Goal: Task Accomplishment & Management: Use online tool/utility

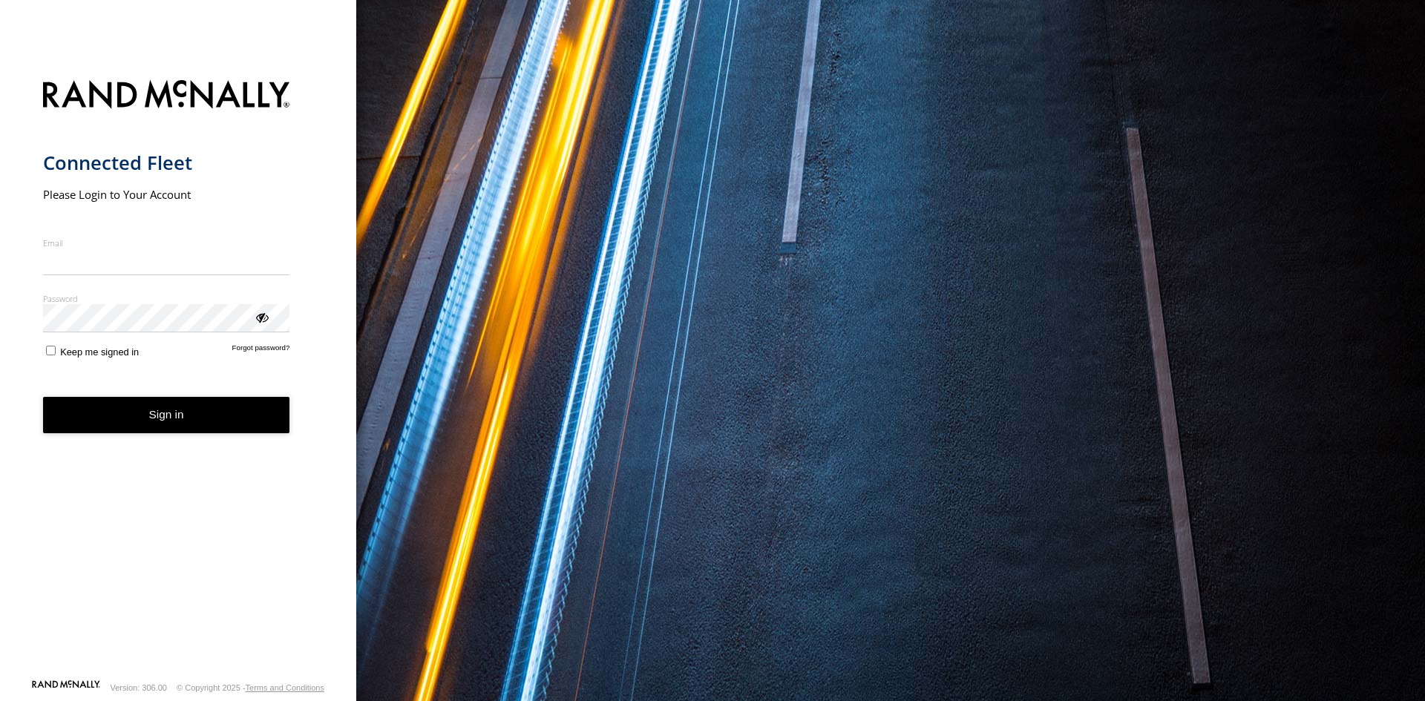
type input "**********"
click at [193, 436] on form "**********" at bounding box center [178, 375] width 271 height 608
click at [129, 420] on button "Sign in" at bounding box center [166, 415] width 247 height 36
click at [119, 399] on button "Sign in" at bounding box center [166, 415] width 247 height 36
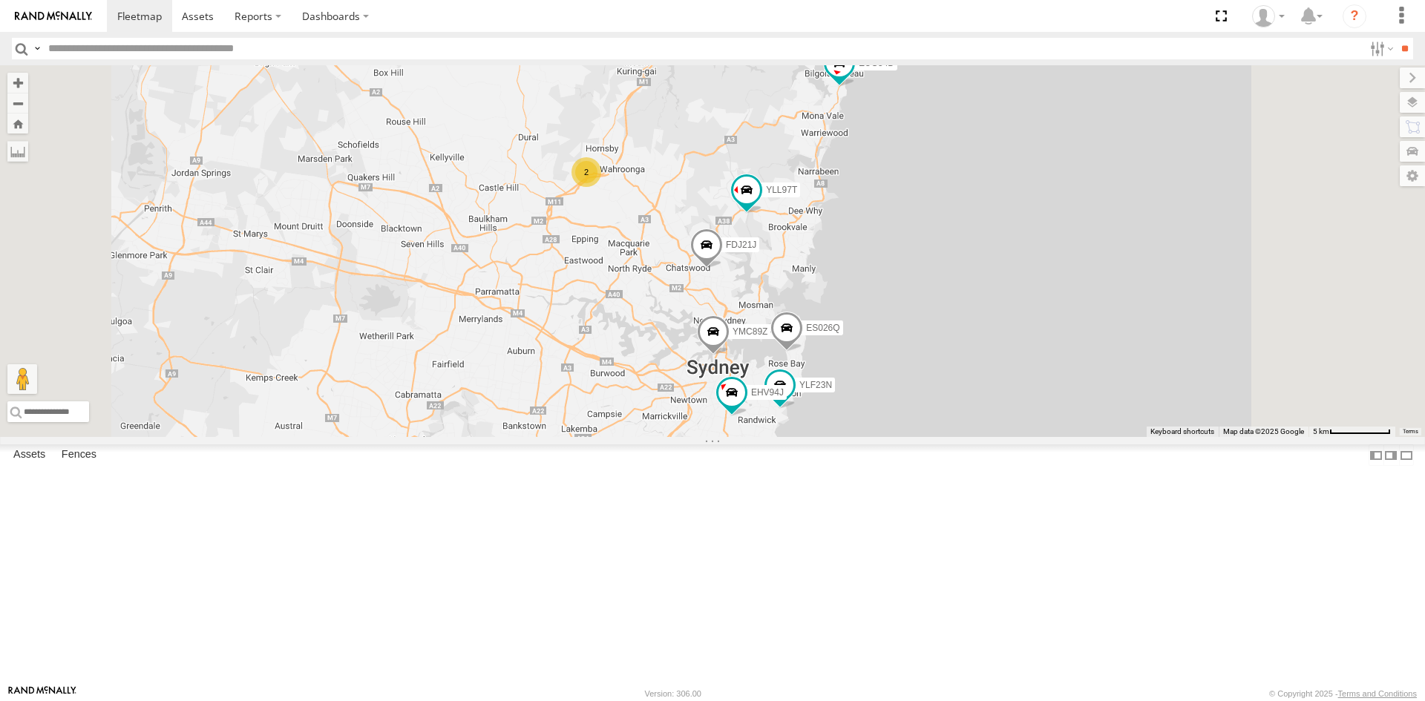
click at [0, 0] on div "EBT45K" at bounding box center [0, 0] width 0 height 0
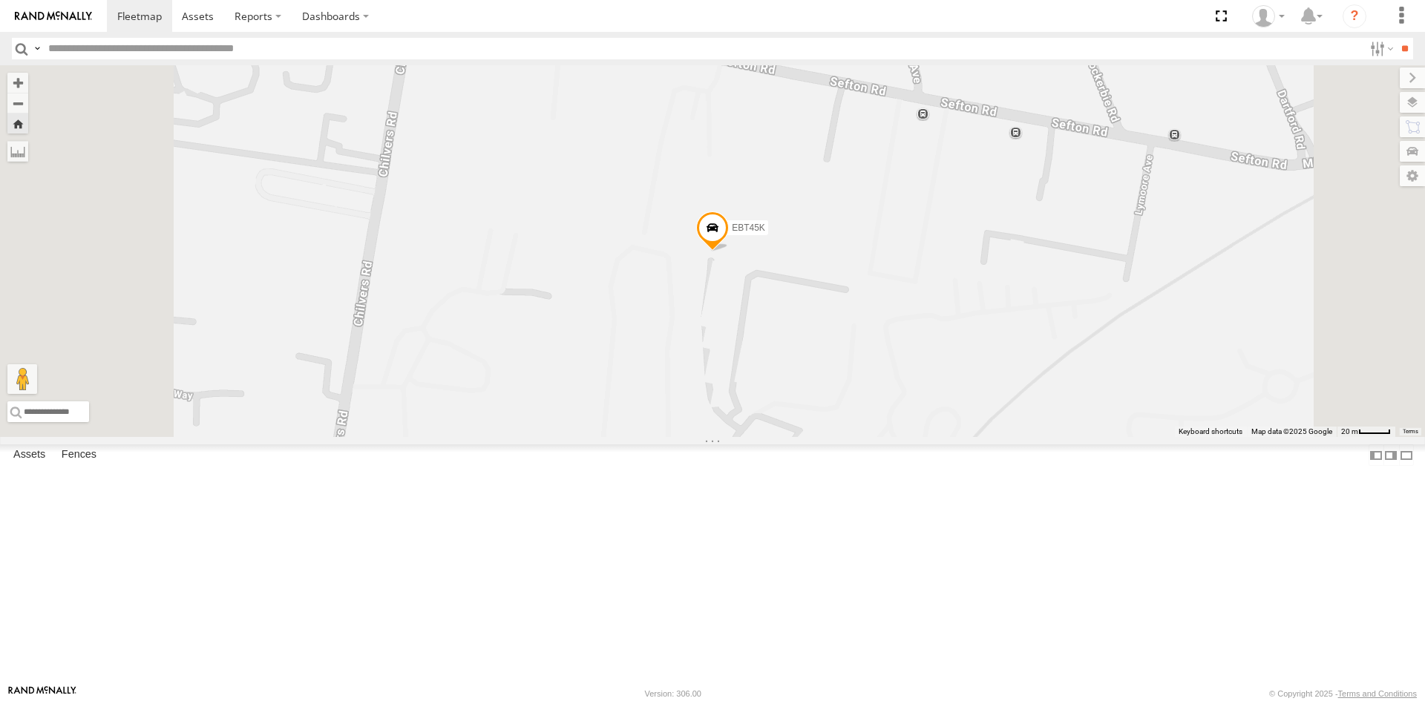
click at [729, 252] on span at bounding box center [712, 232] width 33 height 40
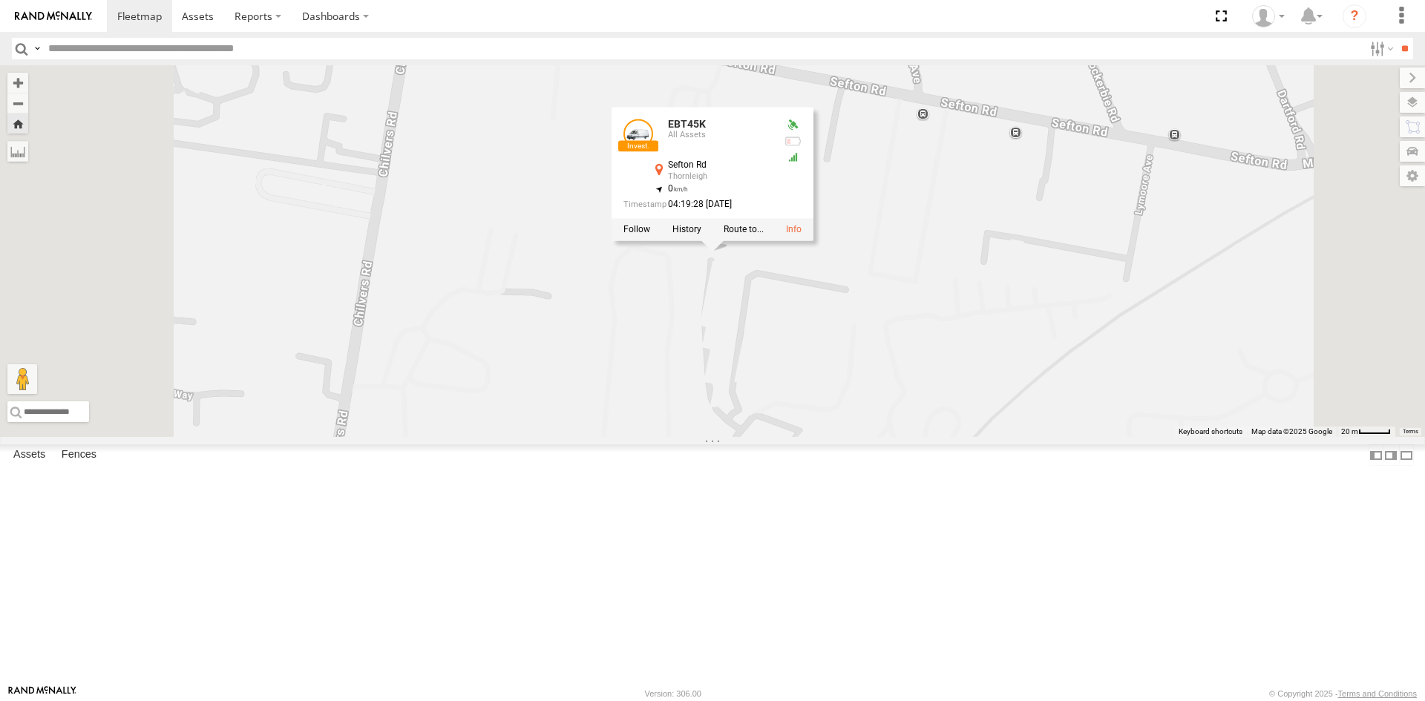
click at [653, 148] on link at bounding box center [638, 134] width 30 height 30
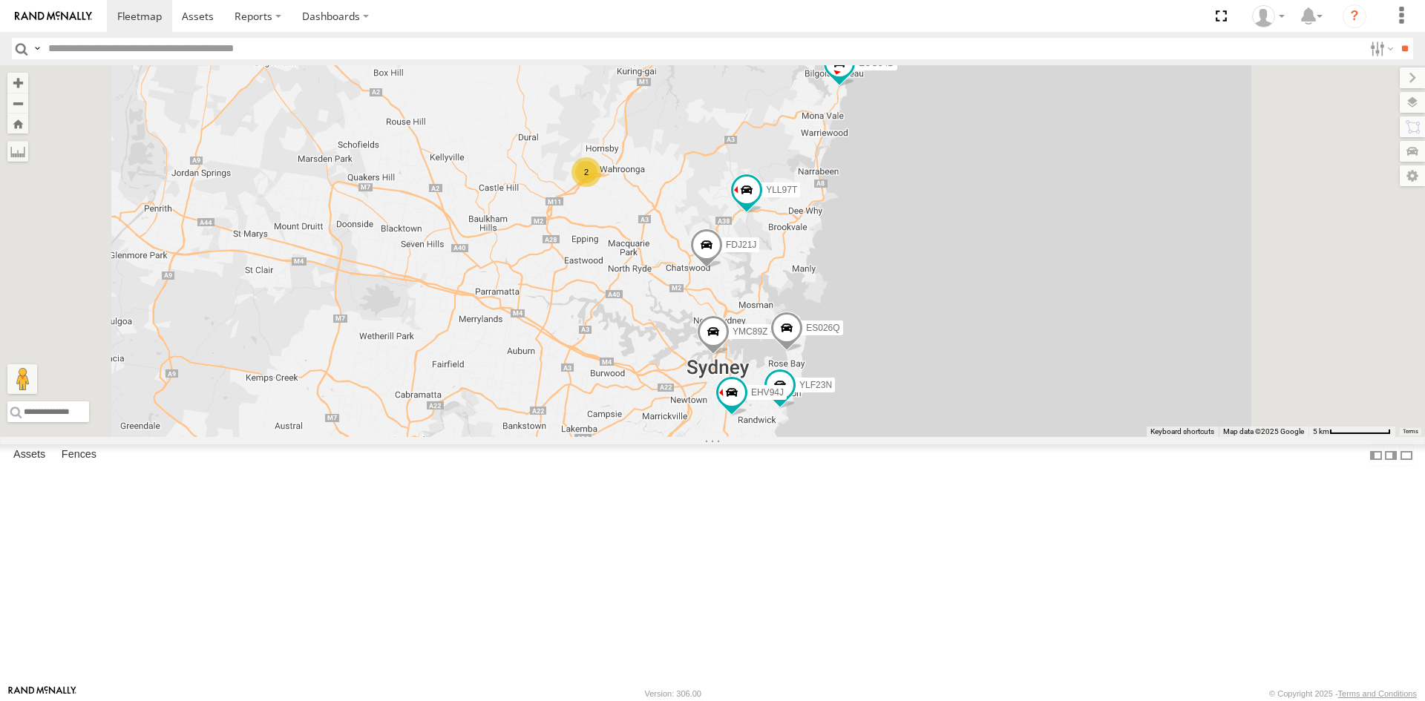
click at [0, 0] on link at bounding box center [0, 0] width 0 height 0
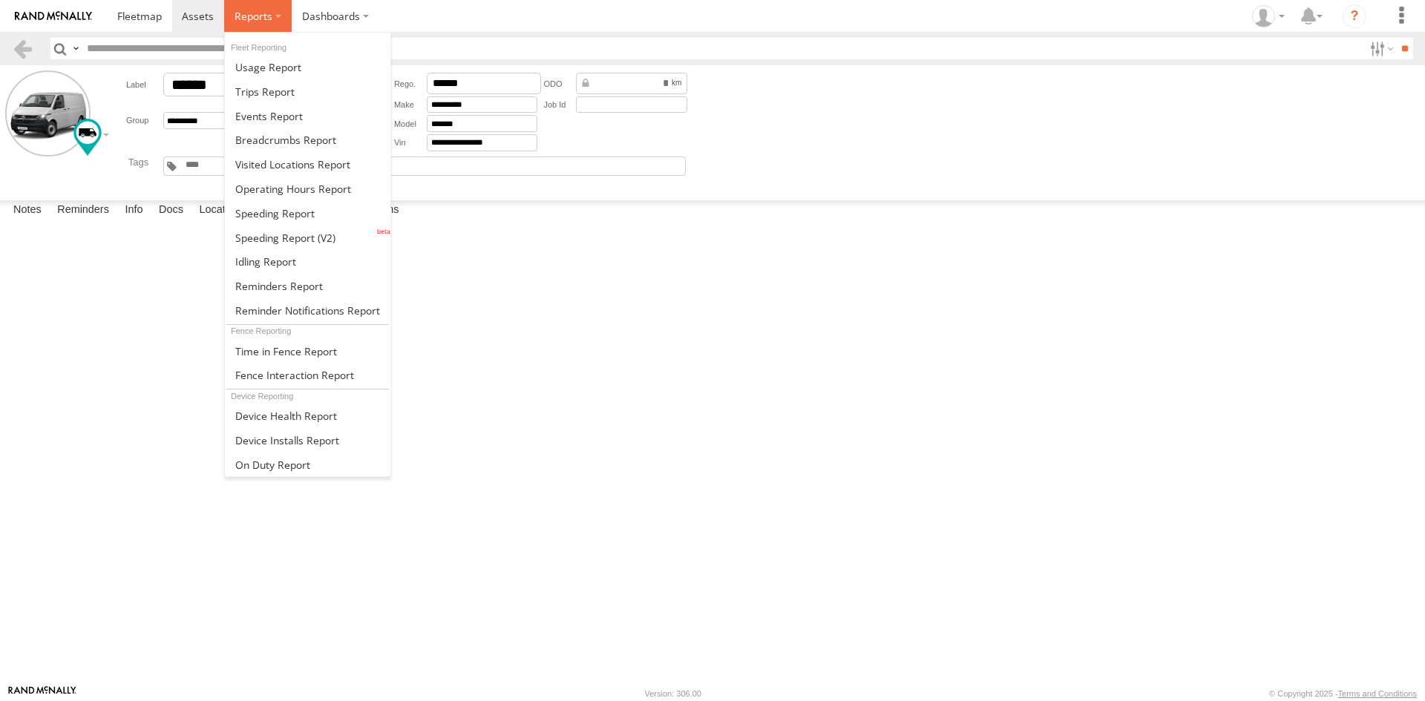
click at [258, 23] on span at bounding box center [254, 16] width 38 height 14
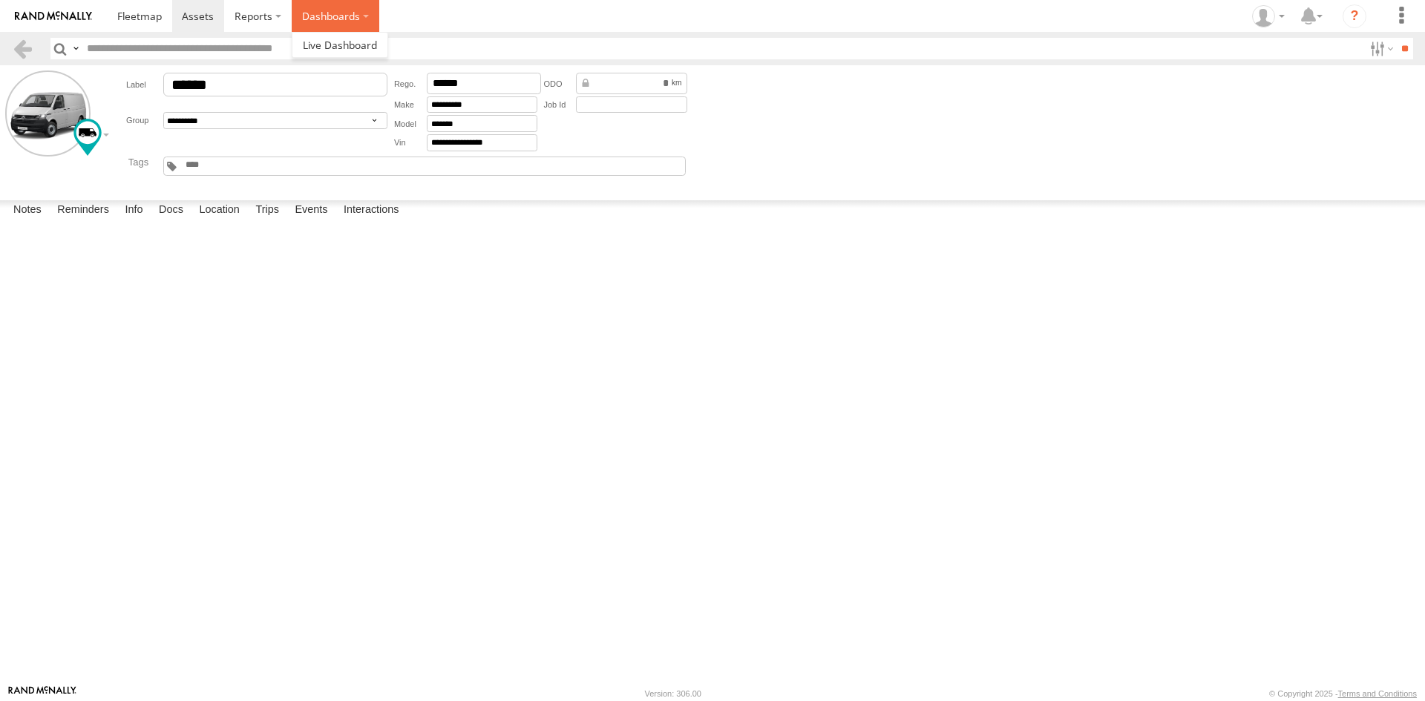
click at [327, 19] on label "Dashboards" at bounding box center [336, 16] width 88 height 32
click at [177, 13] on link at bounding box center [198, 16] width 53 height 32
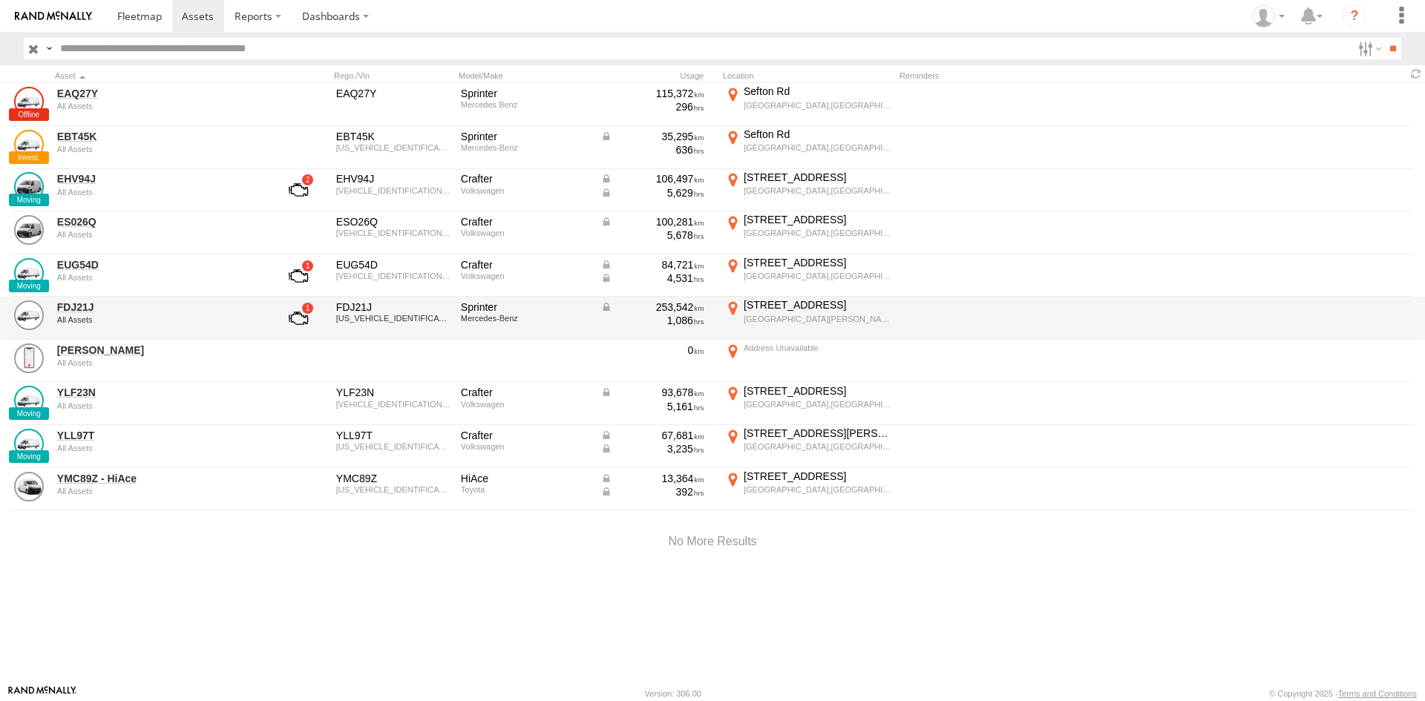
click at [298, 322] on link at bounding box center [298, 319] width 55 height 36
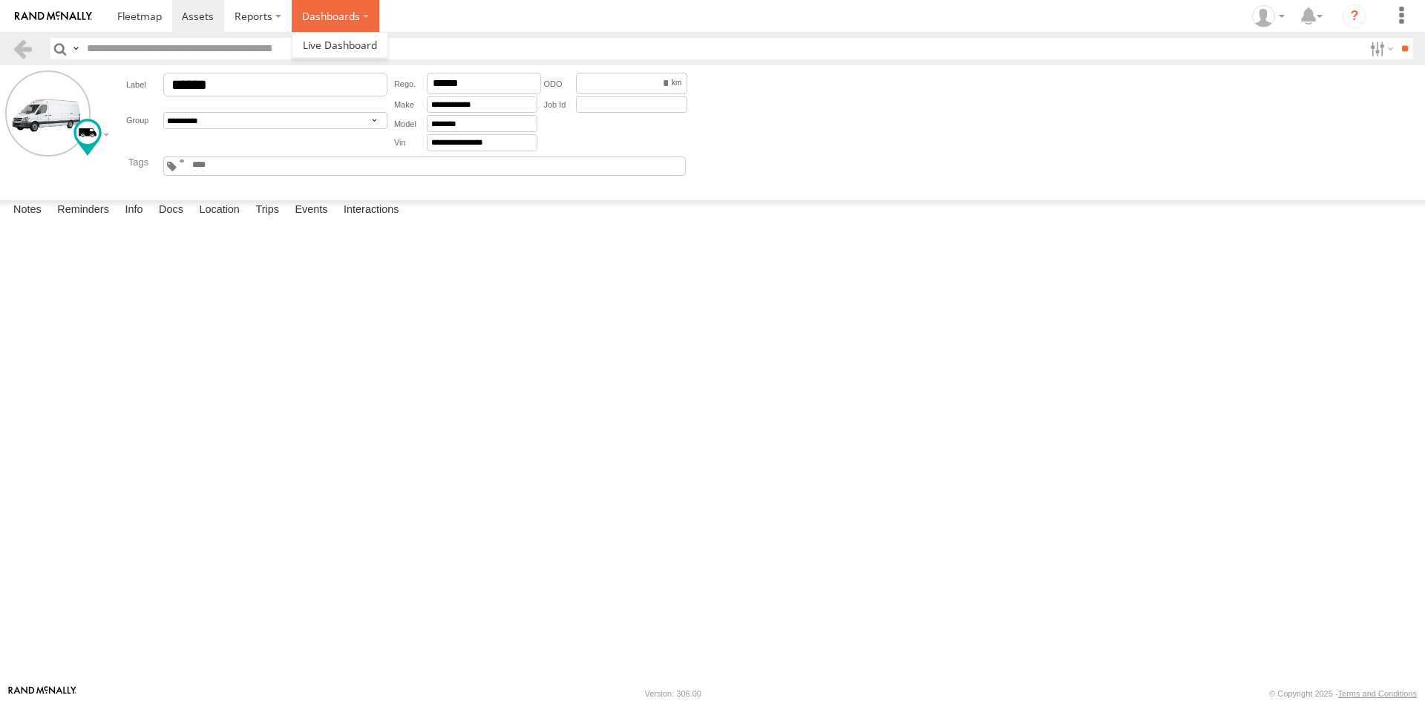
click at [310, 13] on label "Dashboards" at bounding box center [336, 16] width 88 height 32
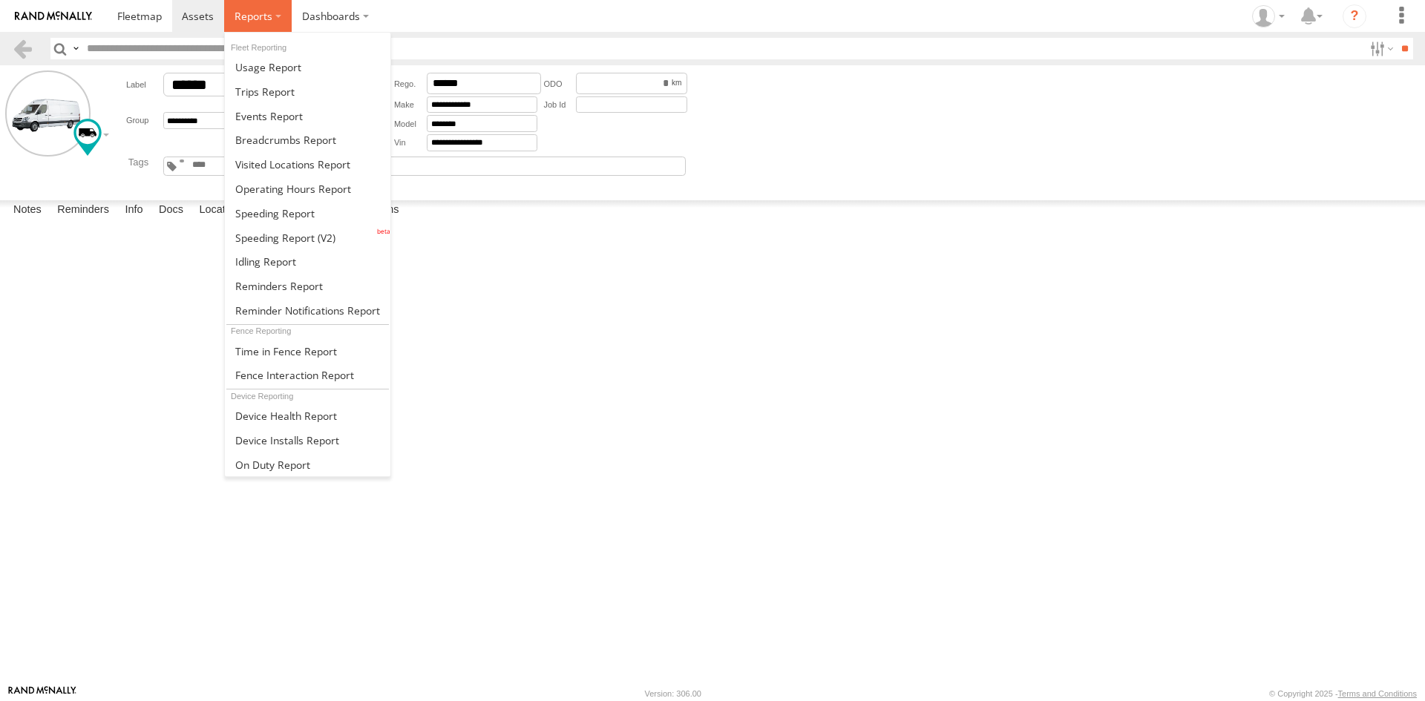
click at [269, 7] on label at bounding box center [258, 16] width 68 height 32
click at [271, 422] on span at bounding box center [286, 416] width 102 height 14
